Goal: Information Seeking & Learning: Find specific fact

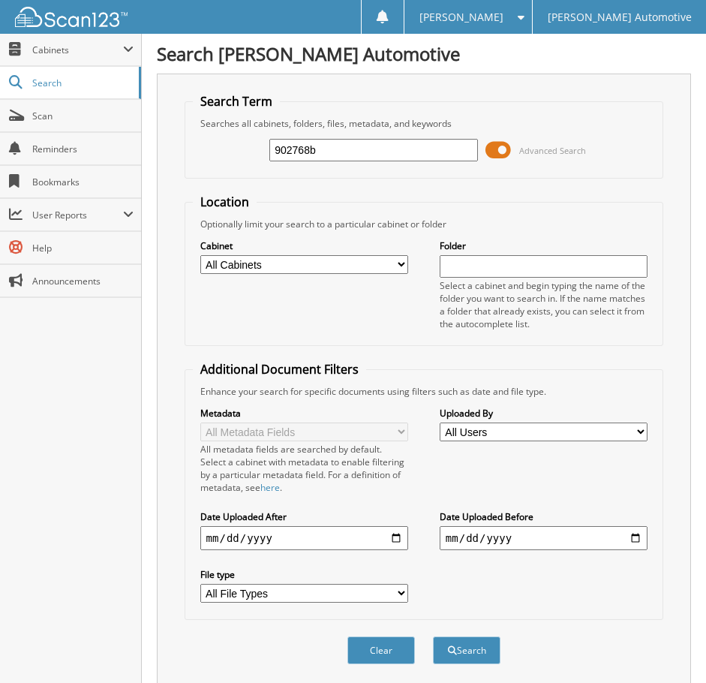
type input "902768b"
click at [433, 637] on button "Search" at bounding box center [467, 651] width 68 height 28
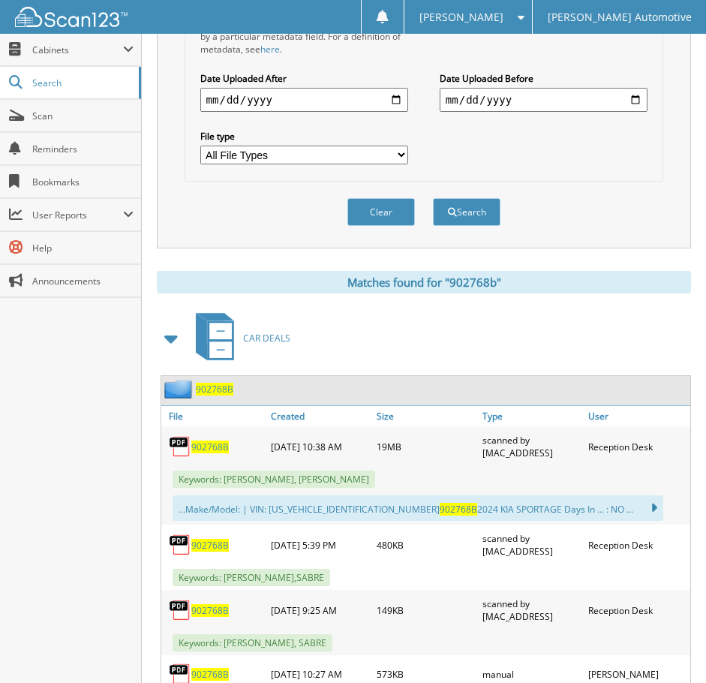
scroll to position [525, 0]
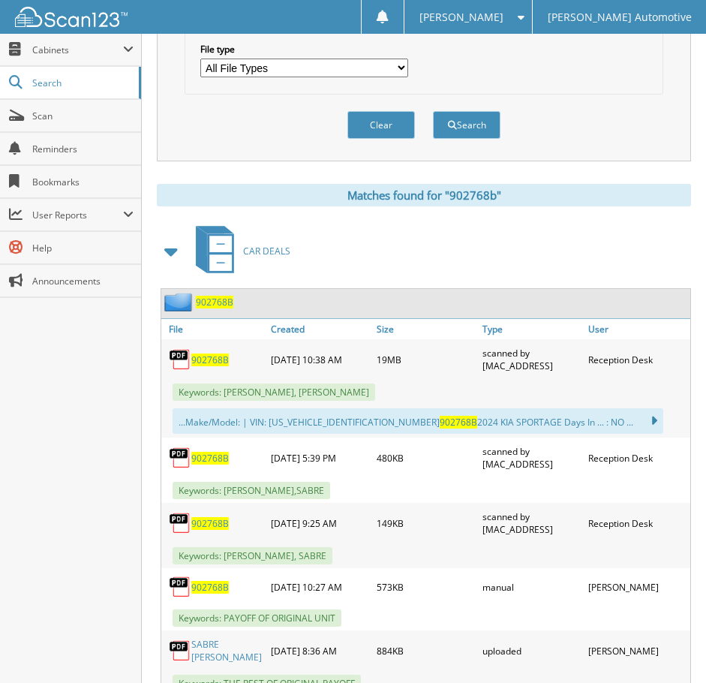
click at [212, 360] on span "902768B" at bounding box center [210, 360] width 38 height 13
